Goal: Information Seeking & Learning: Understand process/instructions

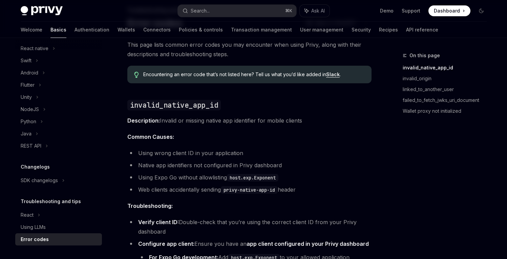
scroll to position [47, 0]
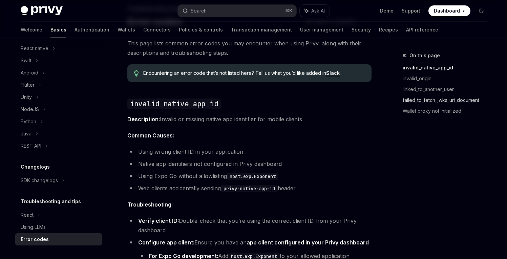
click at [412, 103] on link "failed_to_fetch_jwks_uri_document" at bounding box center [447, 100] width 89 height 11
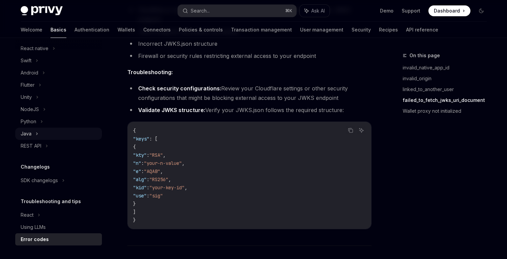
scroll to position [862, 0]
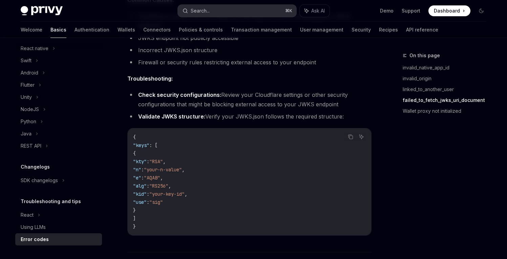
click at [224, 11] on button "Search... ⌘ K" at bounding box center [237, 11] width 119 height 12
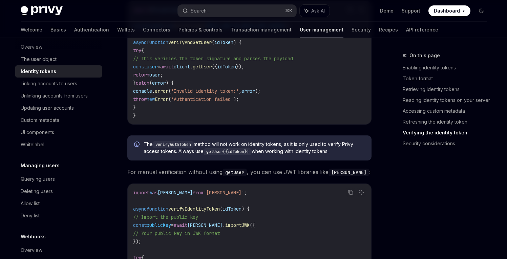
scroll to position [1887, 0]
click at [172, 147] on code "verifyAuthToken" at bounding box center [173, 143] width 41 height 7
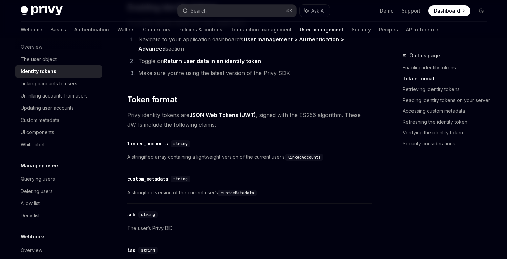
scroll to position [0, 0]
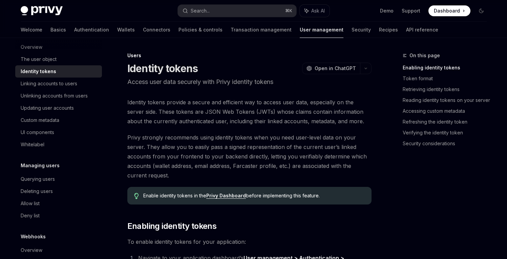
drag, startPoint x: 254, startPoint y: 176, endPoint x: 186, endPoint y: 172, distance: 67.9
click at [186, 172] on span "Privy strongly recommends using identity tokens when you need user-level data o…" at bounding box center [249, 156] width 244 height 47
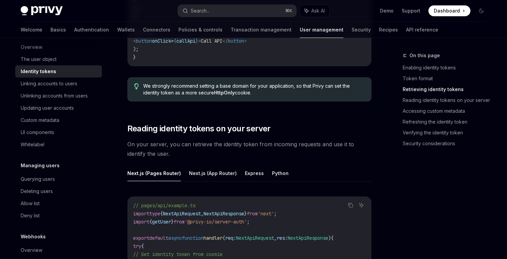
scroll to position [799, 0]
click at [198, 175] on button "Next.js (App Router)" at bounding box center [213, 174] width 48 height 16
type textarea "*"
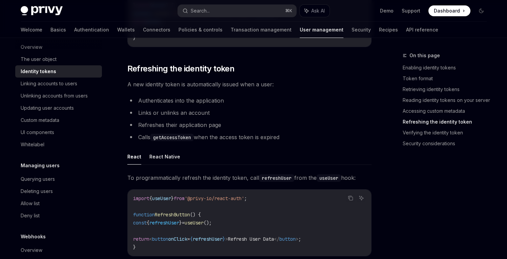
scroll to position [1568, 0]
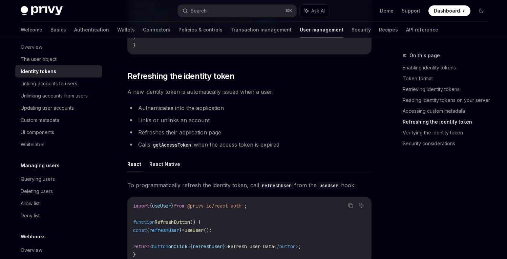
click at [160, 133] on li "Refreshes their application page" at bounding box center [249, 132] width 244 height 9
click at [241, 144] on li "Calls getAccessToken when the access token is expired" at bounding box center [249, 144] width 244 height 9
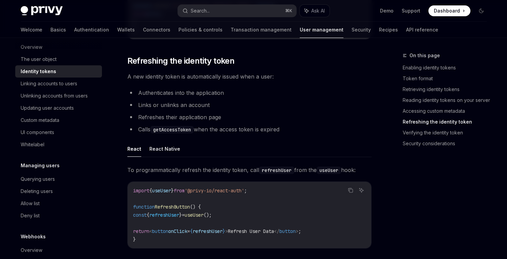
scroll to position [1585, 0]
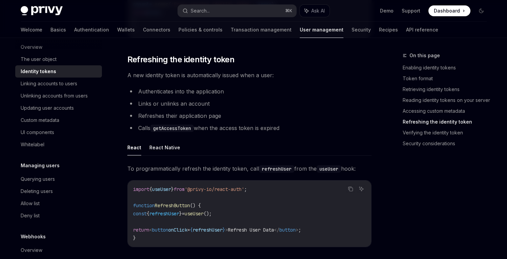
click at [238, 125] on li "Calls getAccessToken when the access token is expired" at bounding box center [249, 127] width 244 height 9
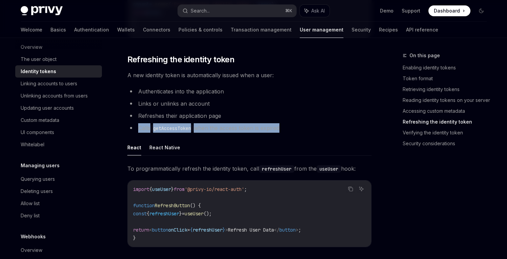
click at [238, 125] on li "Calls getAccessToken when the access token is expired" at bounding box center [249, 127] width 244 height 9
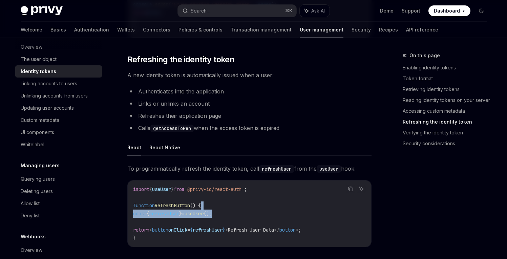
drag, startPoint x: 239, startPoint y: 212, endPoint x: 239, endPoint y: 208, distance: 4.1
click at [239, 208] on code "import { useUser } from '@privy-io/react-auth' ; function RefreshButton () { co…" at bounding box center [249, 213] width 233 height 57
copy code "const { refreshUser } = useUser ();"
click at [225, 7] on button "Search... ⌘ K" at bounding box center [237, 11] width 119 height 12
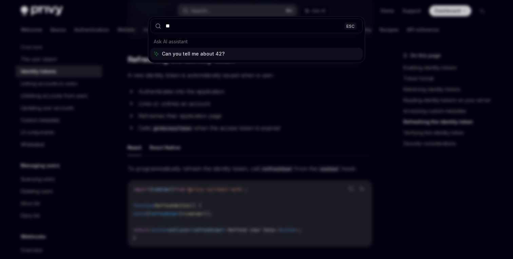
type input "***"
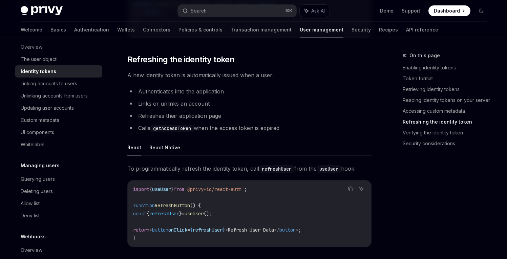
type textarea "*"
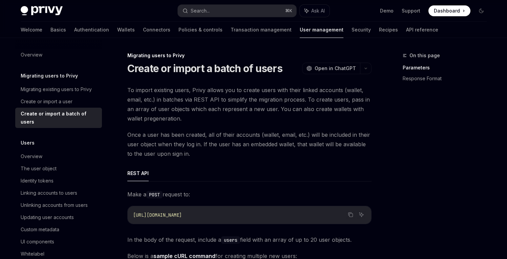
scroll to position [3, 0]
